Goal: Information Seeking & Learning: Learn about a topic

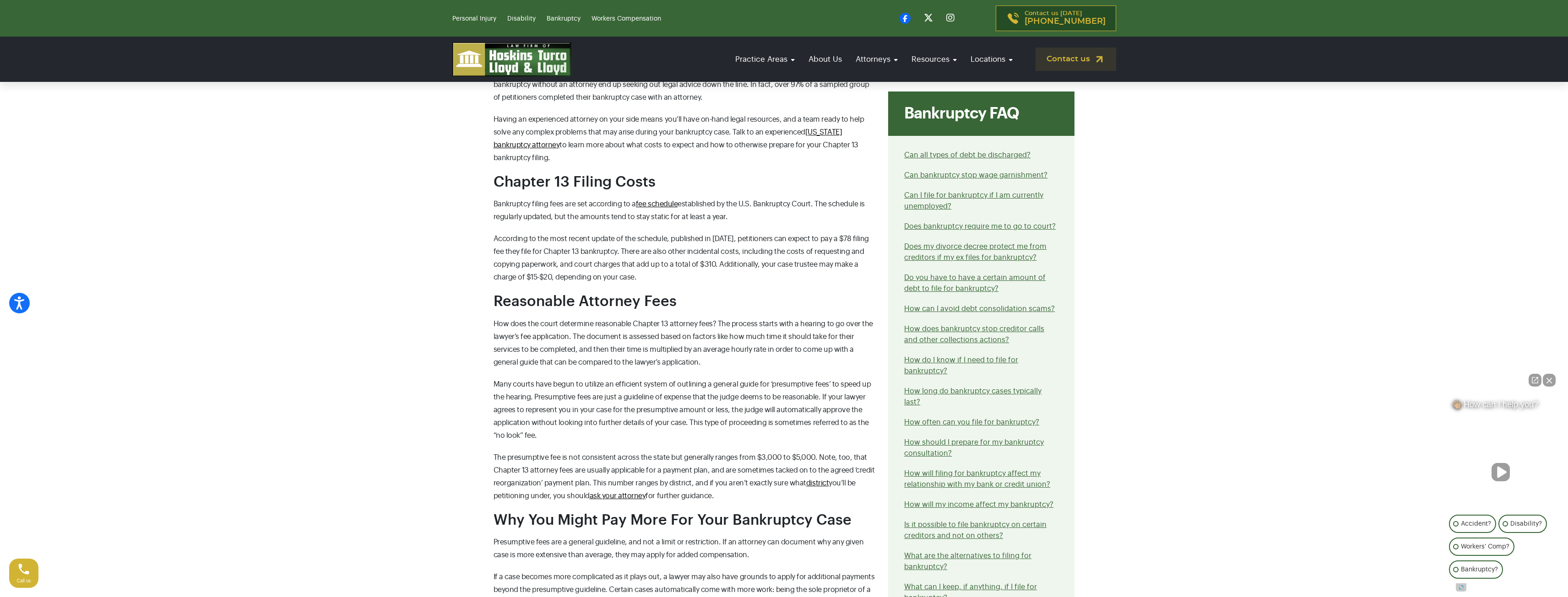
scroll to position [595, 0]
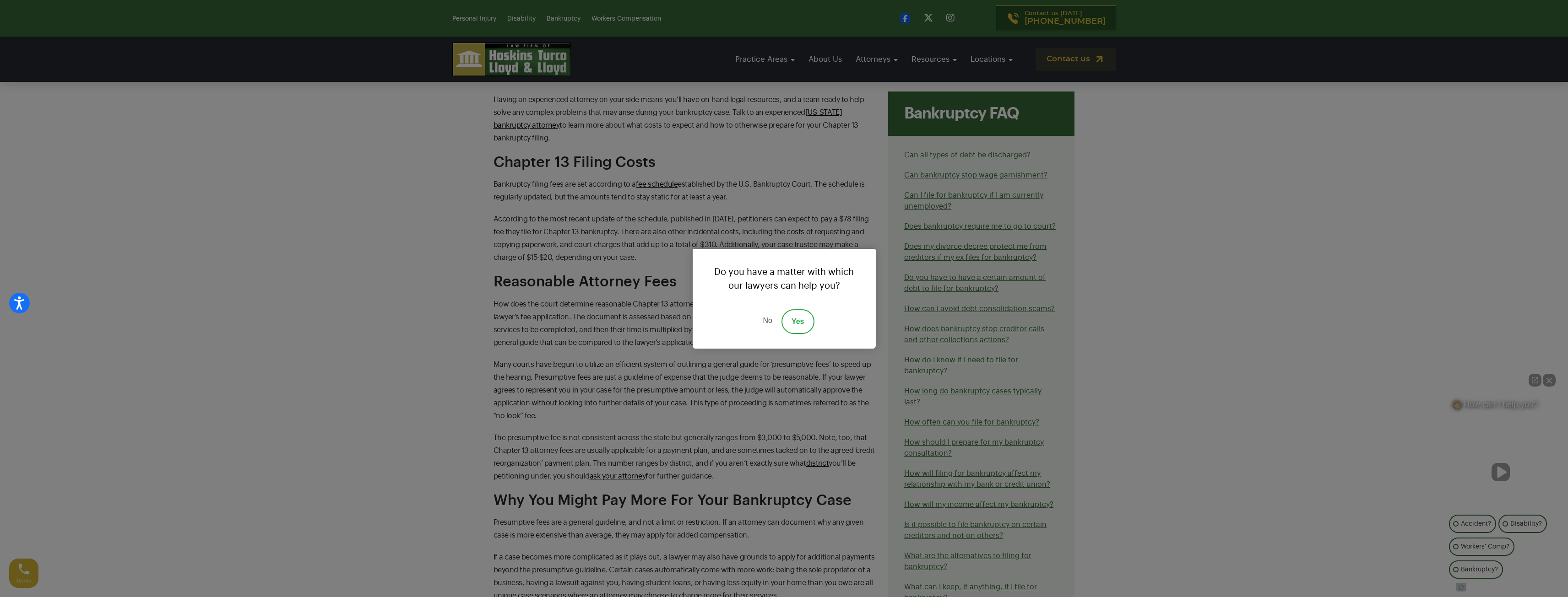
click at [771, 318] on link "No" at bounding box center [767, 321] width 28 height 24
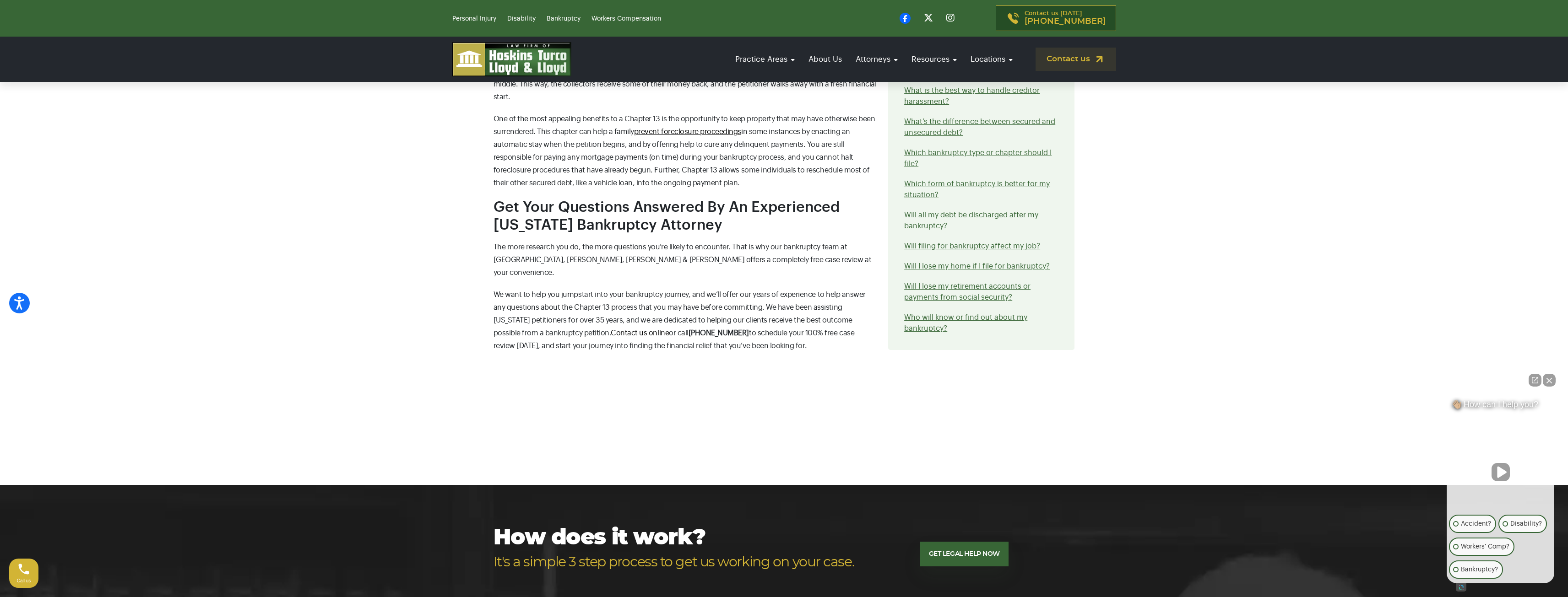
scroll to position [1327, 0]
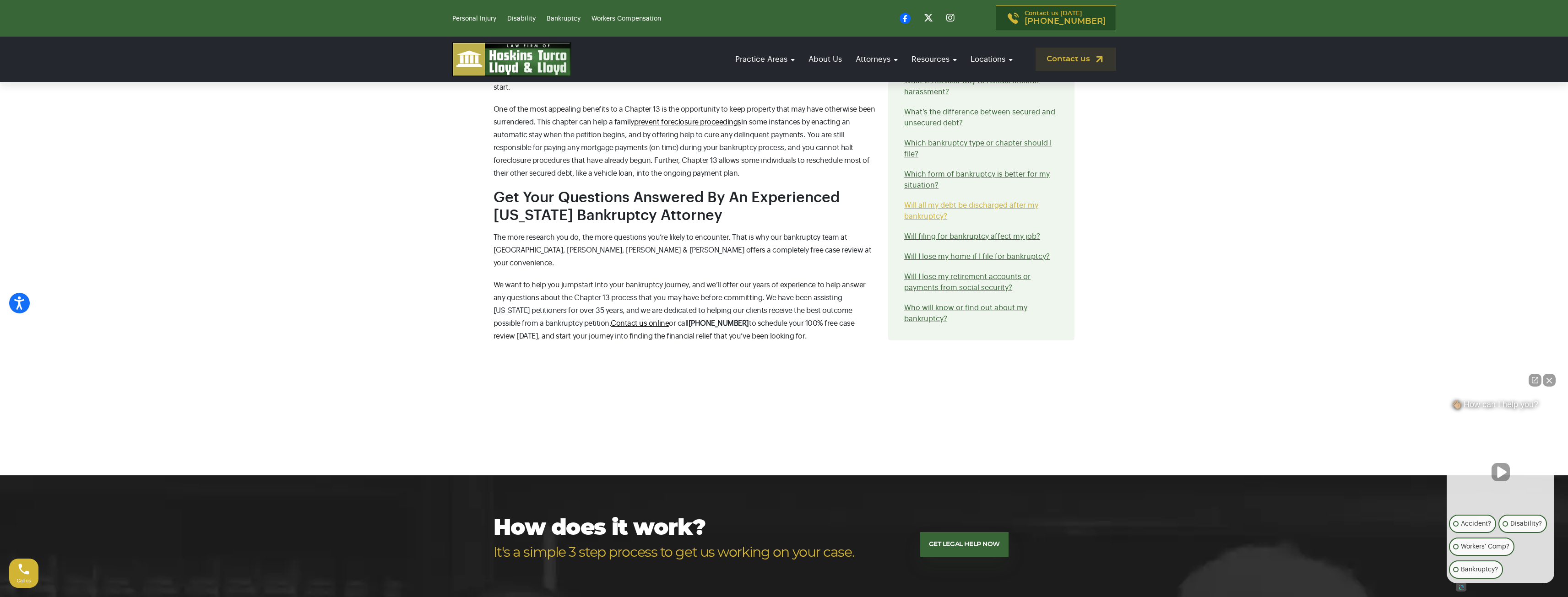
click at [957, 202] on link "Will all my debt be discharged after my bankruptcy?" at bounding box center [971, 211] width 134 height 18
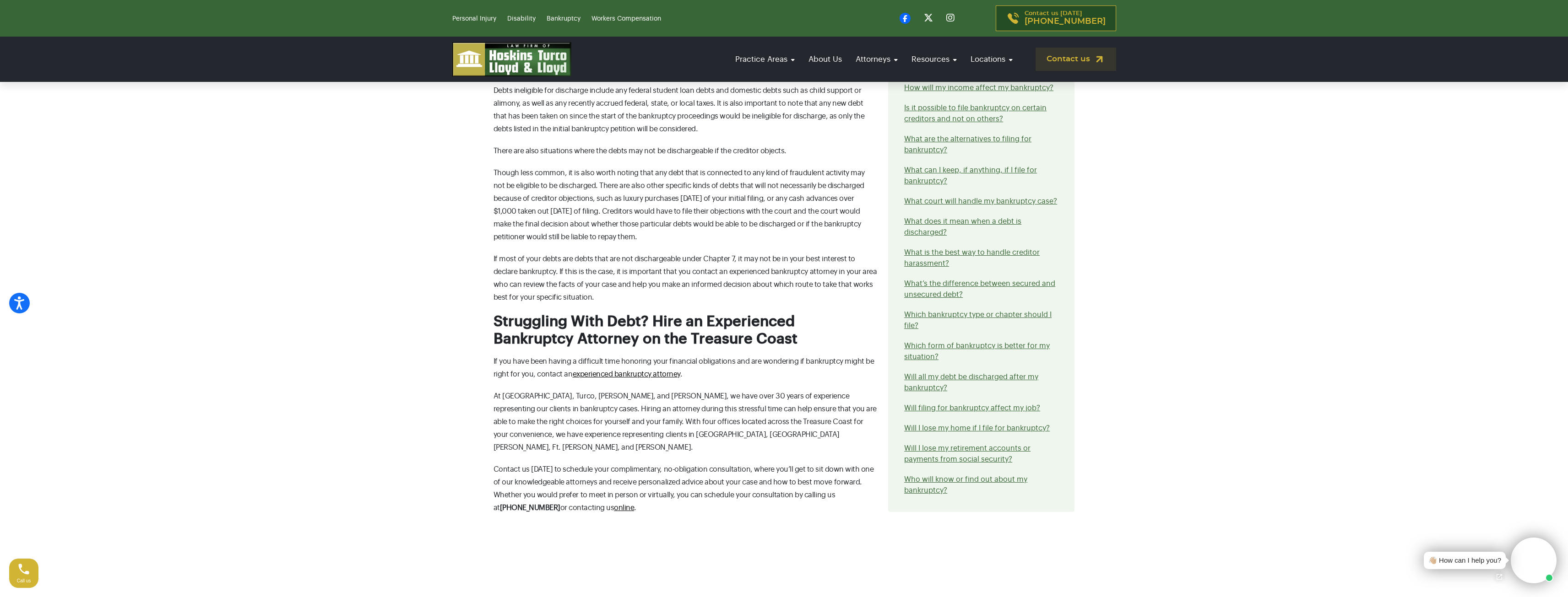
scroll to position [1099, 0]
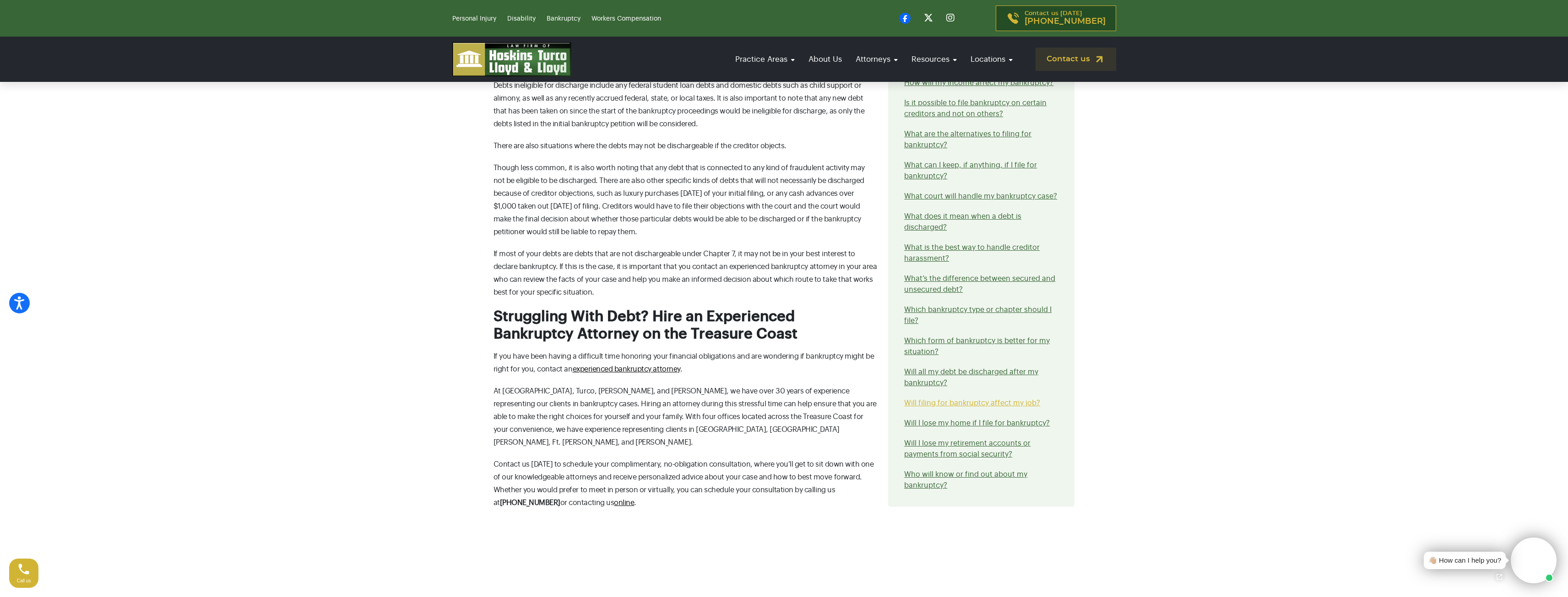
click at [956, 400] on link "Will filing for bankruptcy affect my job?" at bounding box center [972, 403] width 136 height 7
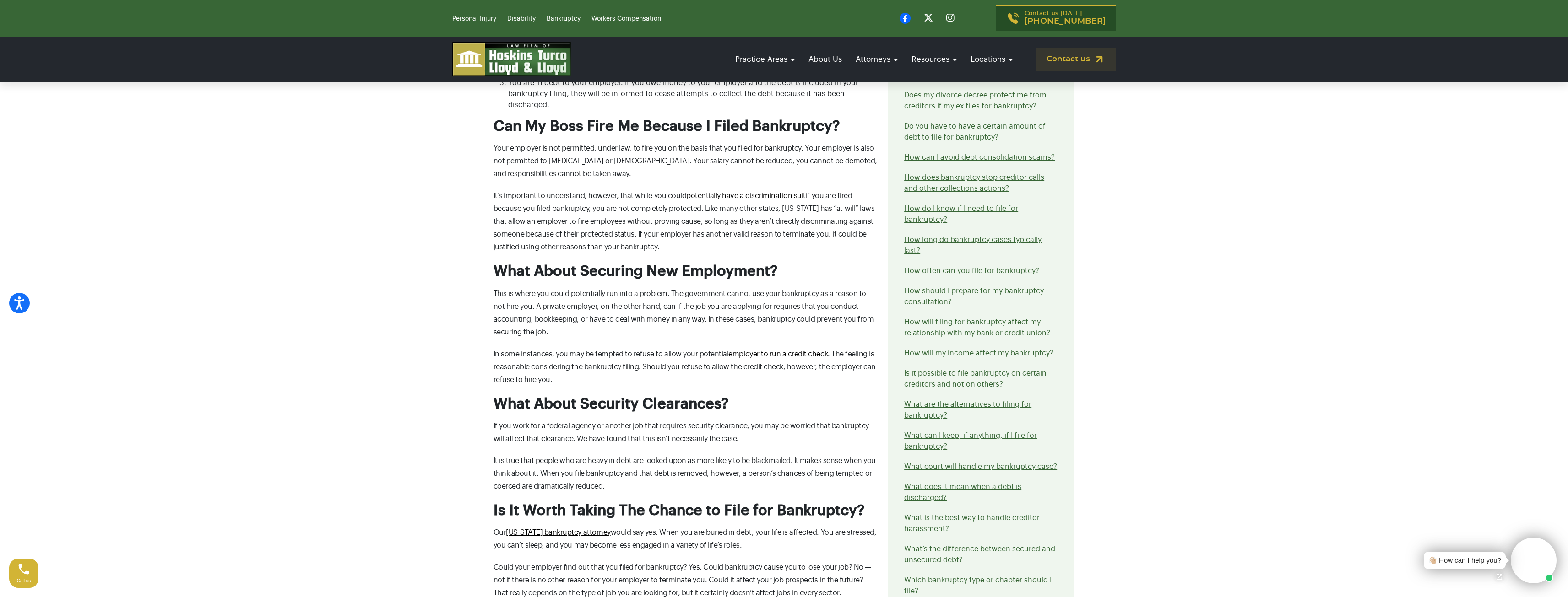
scroll to position [687, 0]
